Goal: Task Accomplishment & Management: Manage account settings

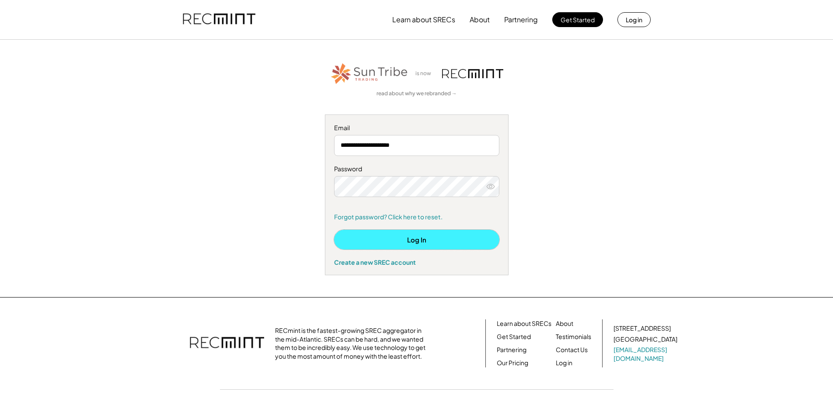
click at [424, 239] on button "Log In" at bounding box center [416, 240] width 165 height 20
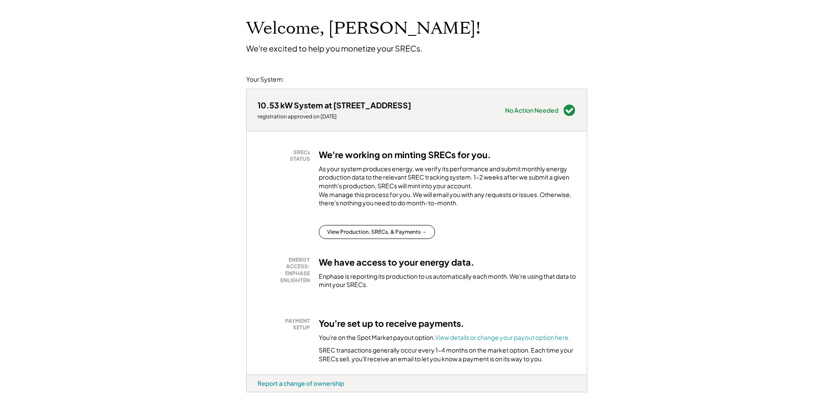
scroll to position [44, 0]
click at [372, 239] on button "View Production, SRECs, & Payments →" at bounding box center [377, 232] width 116 height 14
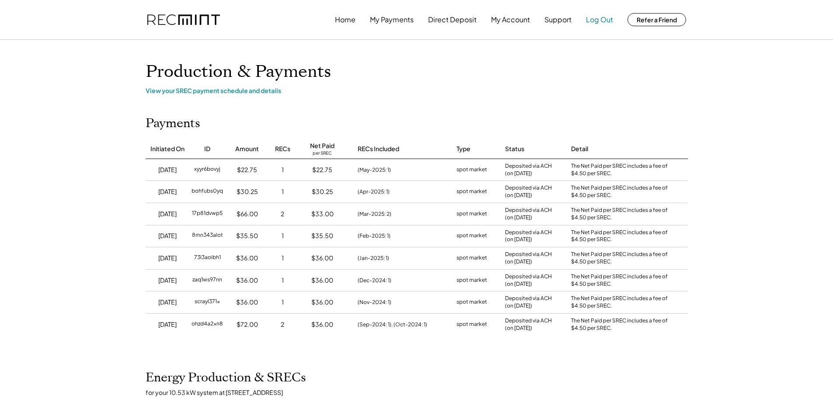
click at [595, 18] on button "Log Out" at bounding box center [599, 19] width 27 height 17
